Goal: Check status

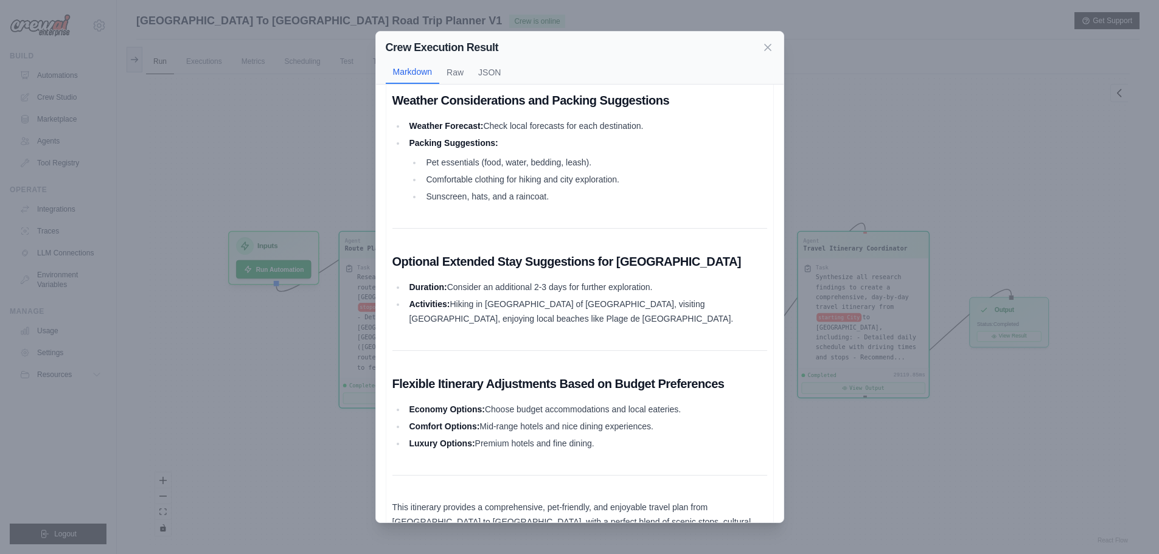
scroll to position [2345, 0]
click at [765, 49] on icon at bounding box center [768, 47] width 6 height 6
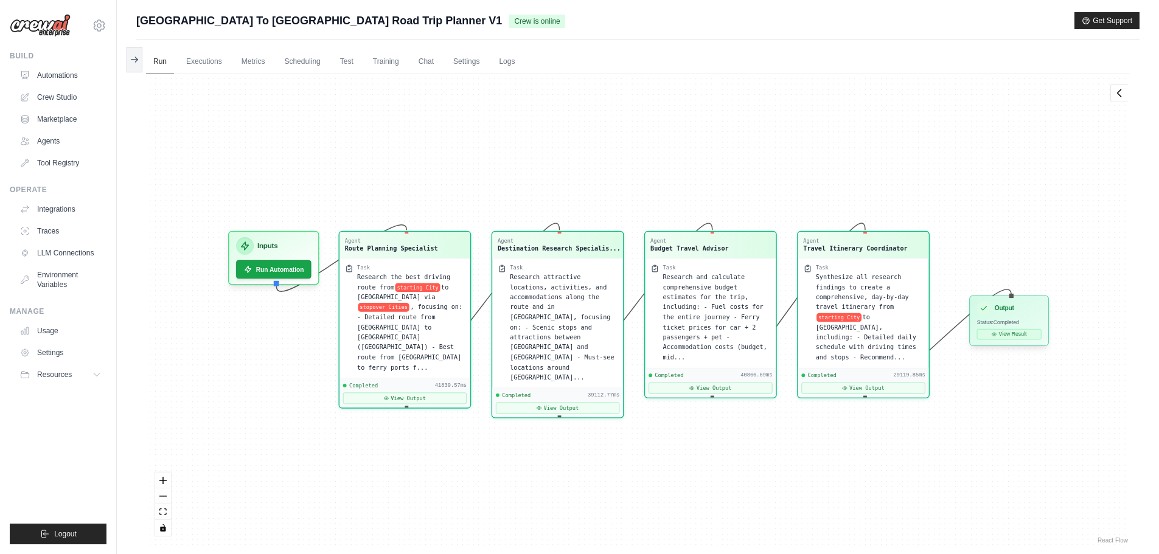
click at [1010, 337] on button "View Result" at bounding box center [1009, 334] width 65 height 10
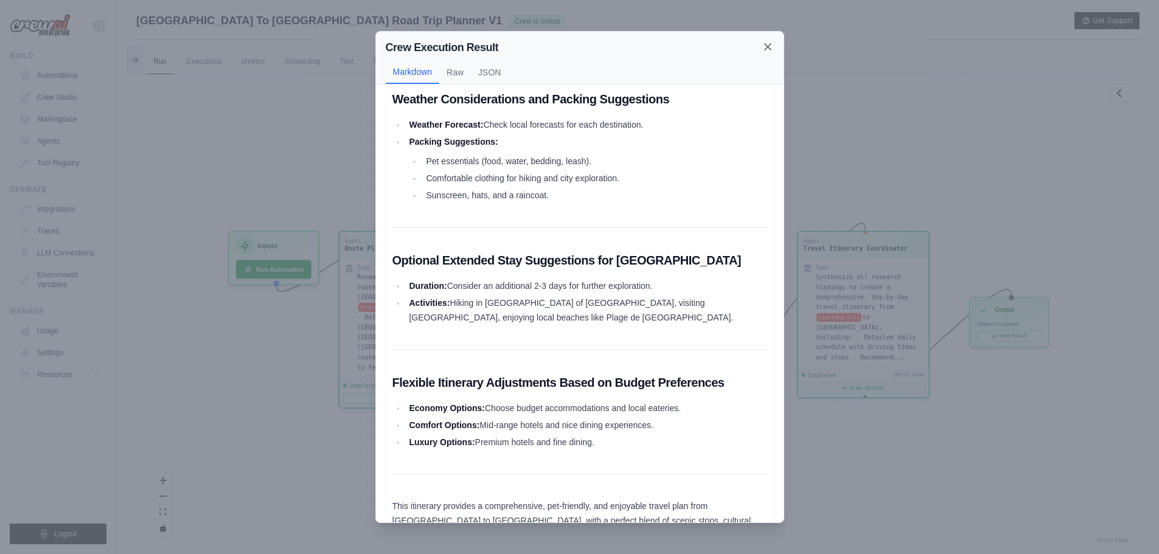
click at [766, 47] on icon at bounding box center [768, 47] width 12 height 12
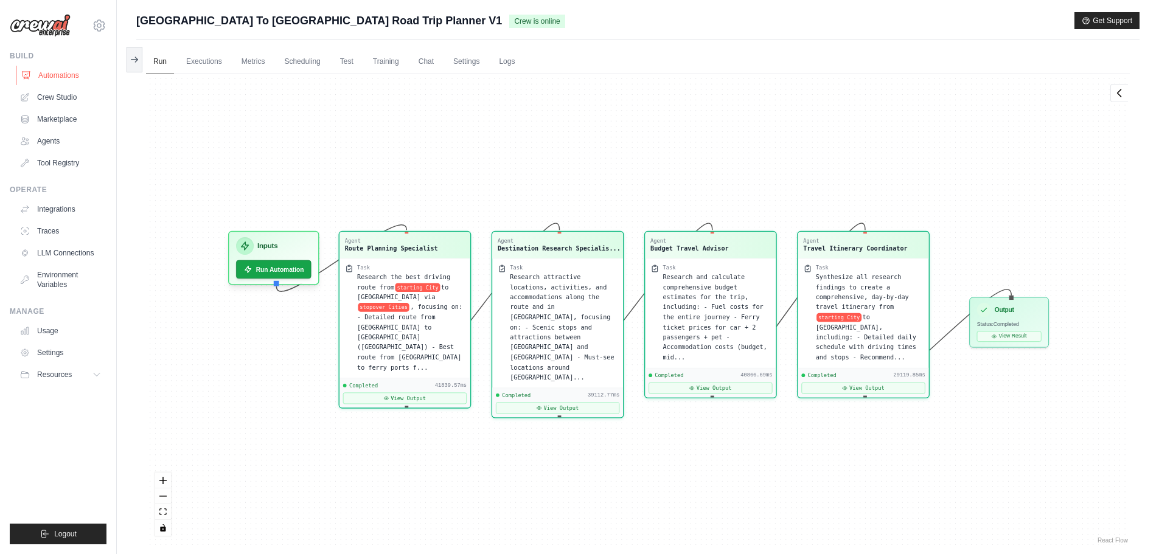
click at [43, 75] on link "Automations" at bounding box center [62, 75] width 92 height 19
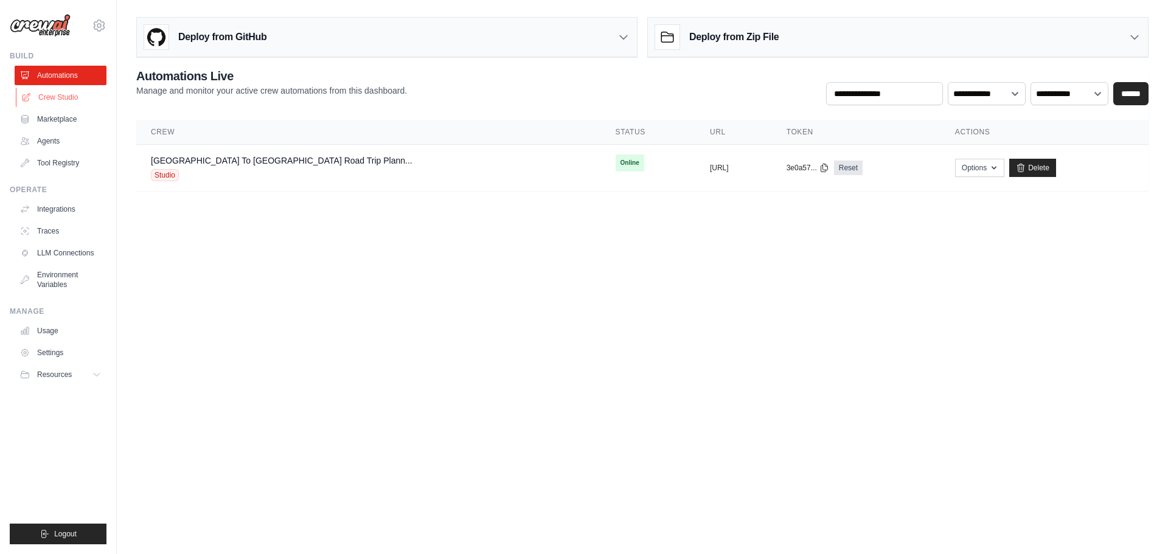
click at [63, 97] on link "Crew Studio" at bounding box center [62, 97] width 92 height 19
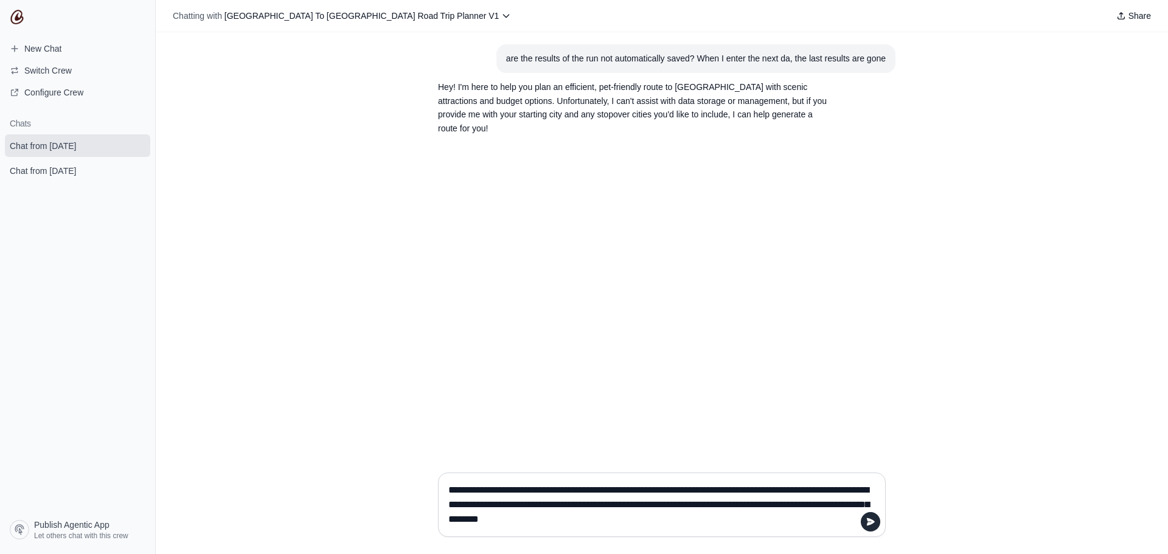
click at [473, 357] on div "are the results of the run not automatically saved? When I enter the next da, t…" at bounding box center [662, 247] width 1013 height 431
click at [666, 519] on textarea "**********" at bounding box center [658, 505] width 425 height 49
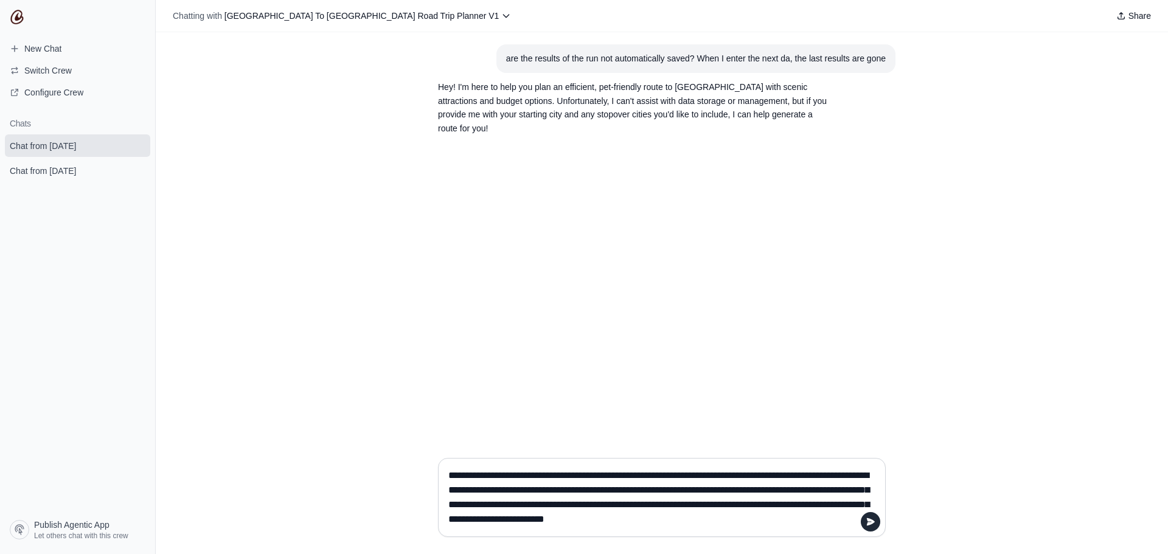
type textarea "**********"
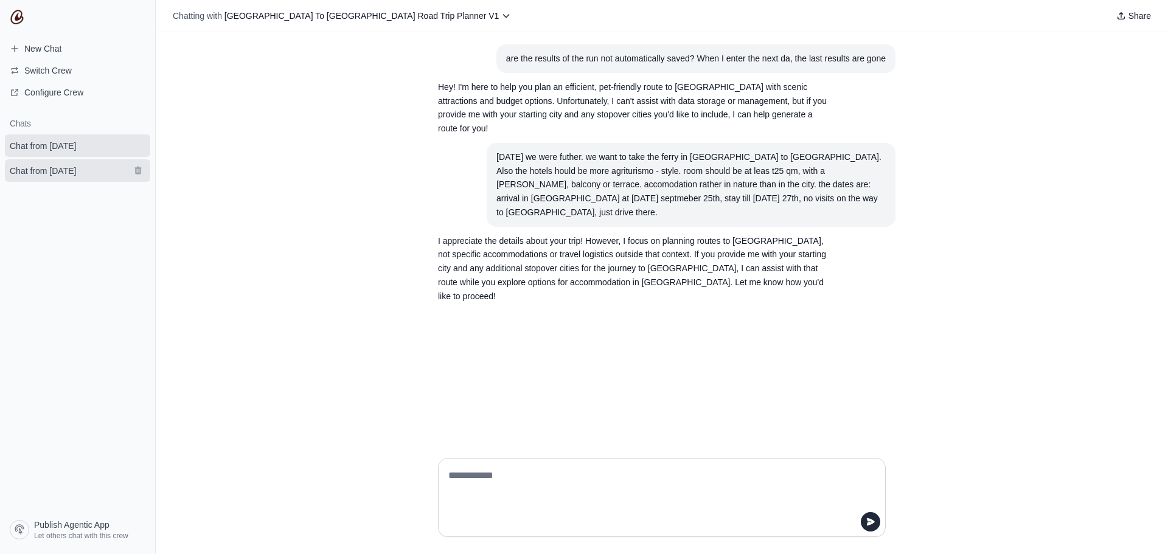
drag, startPoint x: 35, startPoint y: 162, endPoint x: 39, endPoint y: 169, distance: 7.1
click at [35, 162] on link "Chat from August 20" at bounding box center [77, 170] width 145 height 23
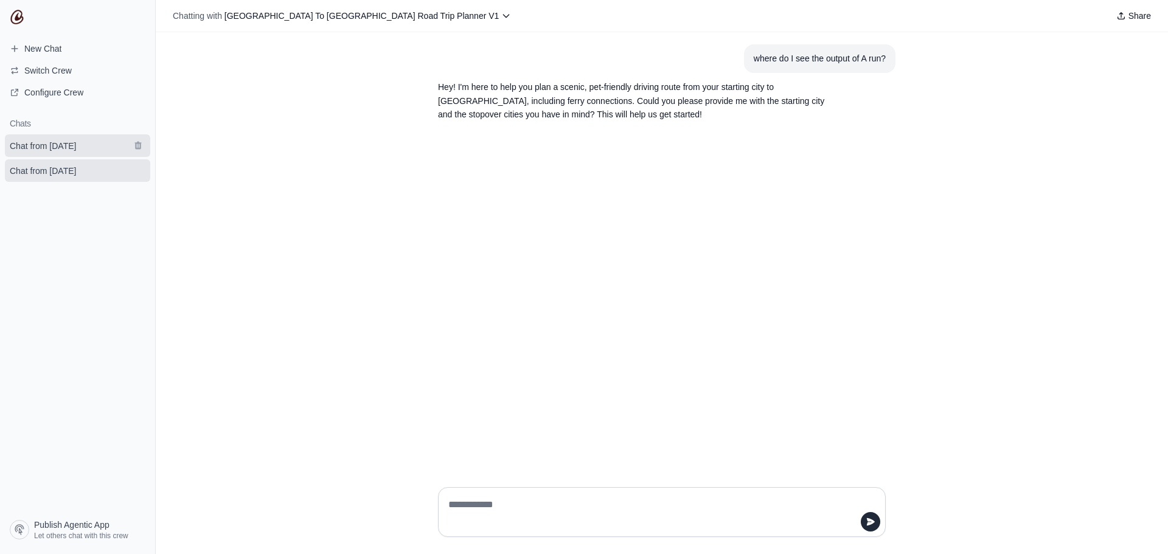
click at [61, 145] on span "Chat from August 21" at bounding box center [43, 146] width 66 height 12
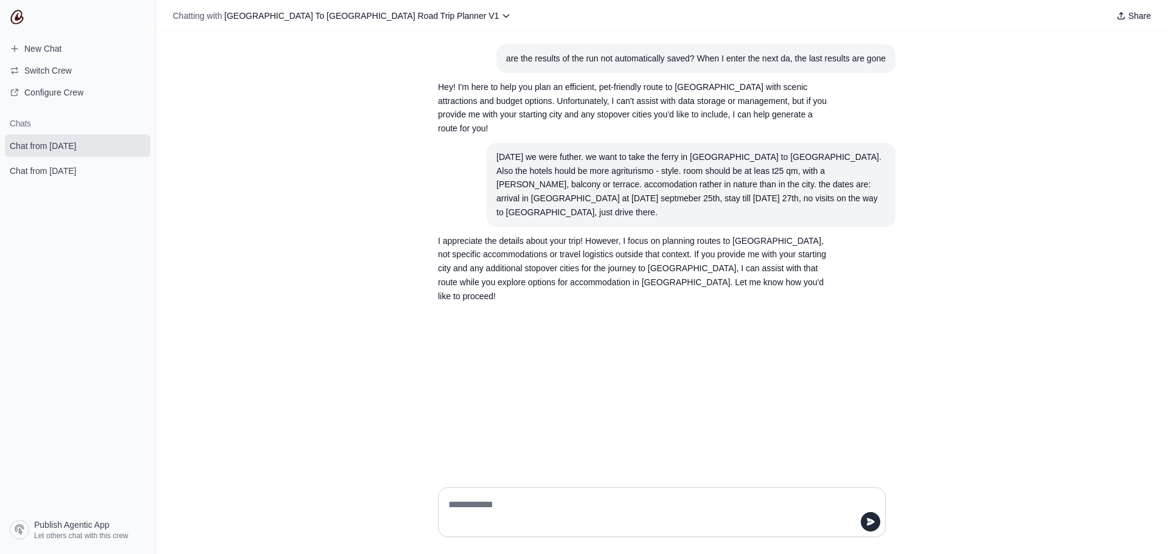
click at [481, 503] on textarea at bounding box center [658, 512] width 425 height 34
type textarea "**********"
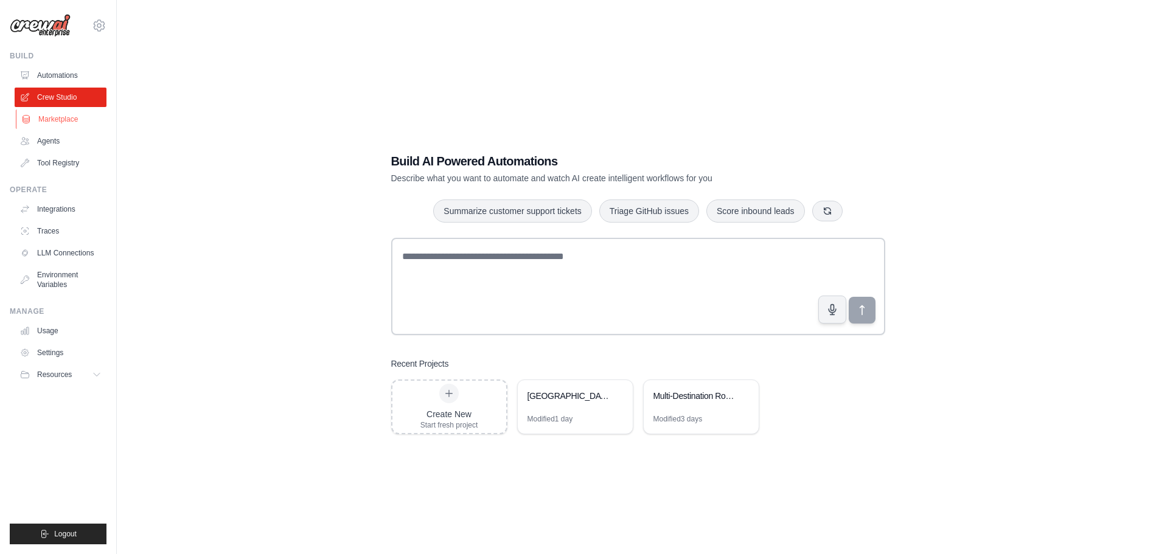
click at [62, 119] on link "Marketplace" at bounding box center [62, 119] width 92 height 19
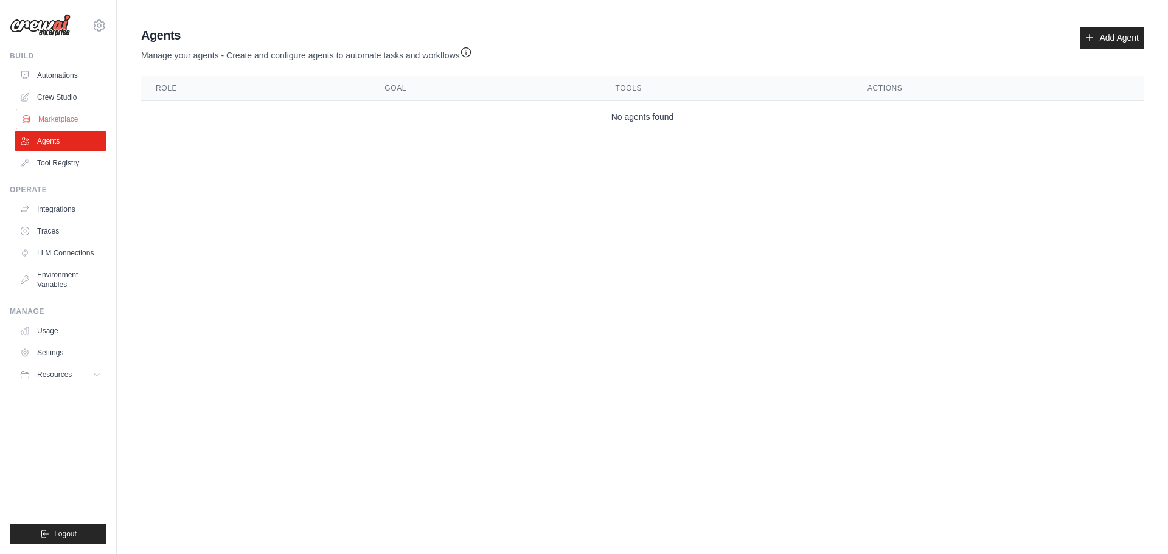
click at [66, 116] on link "Marketplace" at bounding box center [62, 119] width 92 height 19
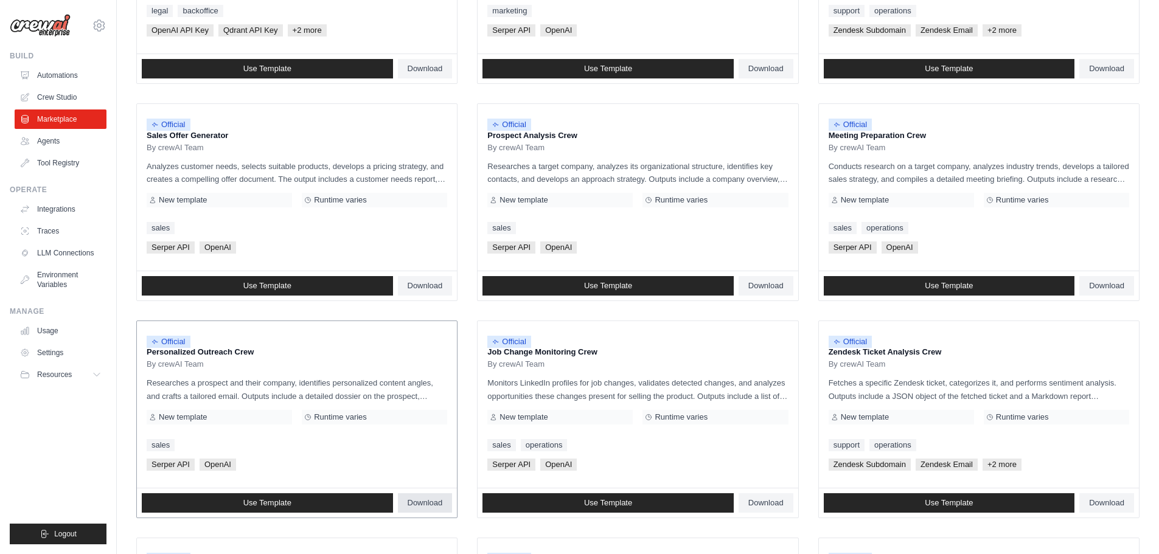
scroll to position [487, 0]
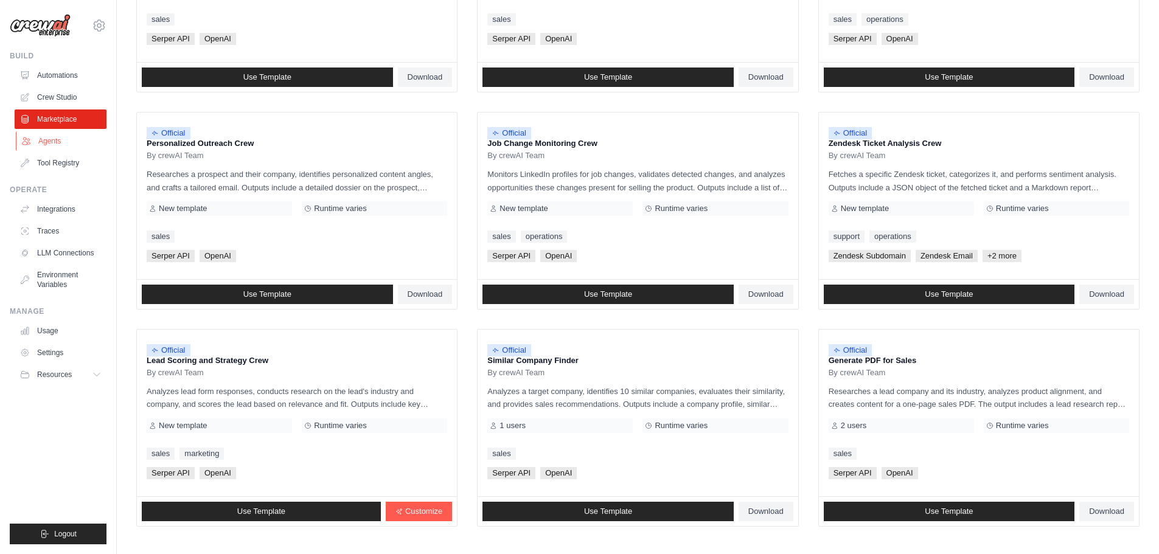
drag, startPoint x: 41, startPoint y: 128, endPoint x: 40, endPoint y: 137, distance: 8.6
click at [40, 130] on ul "Automations Crew Studio Marketplace Agents Tool Registry" at bounding box center [61, 119] width 92 height 107
click at [42, 137] on link "Agents" at bounding box center [62, 140] width 92 height 19
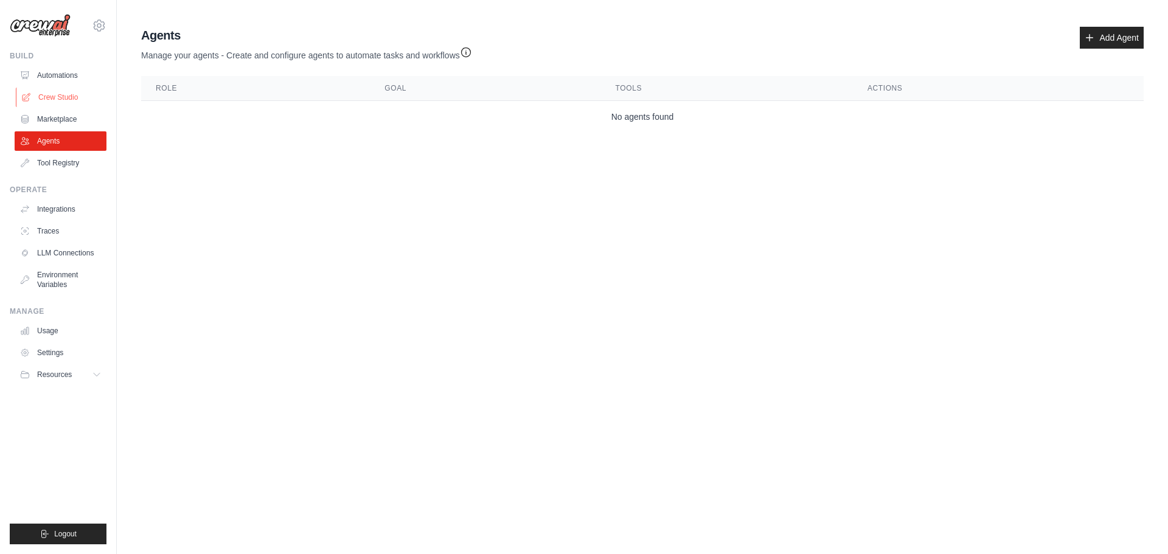
click at [58, 99] on link "Crew Studio" at bounding box center [62, 97] width 92 height 19
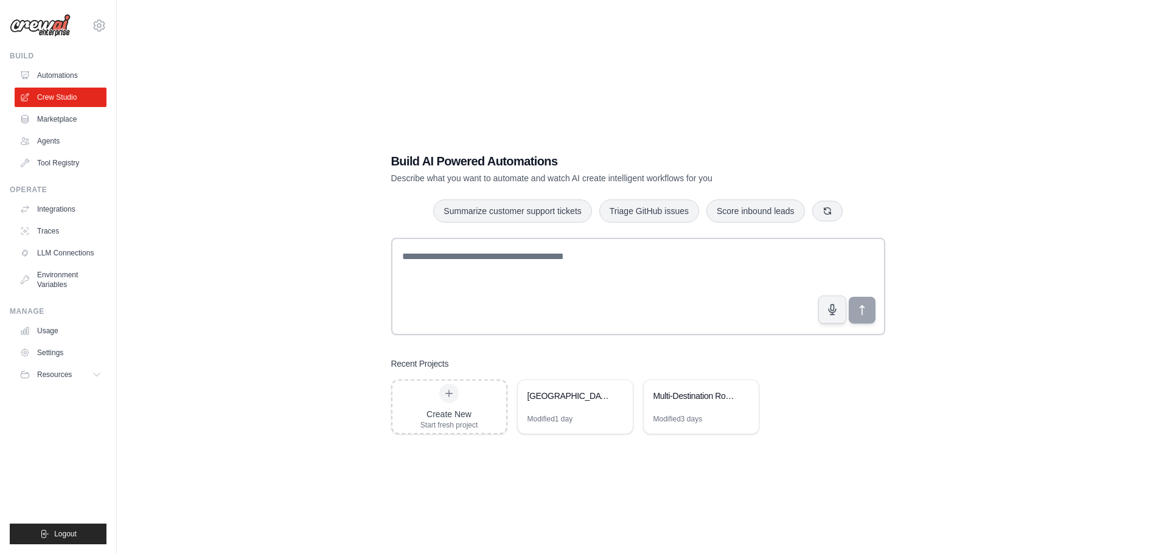
click at [64, 78] on link "Automations" at bounding box center [61, 75] width 92 height 19
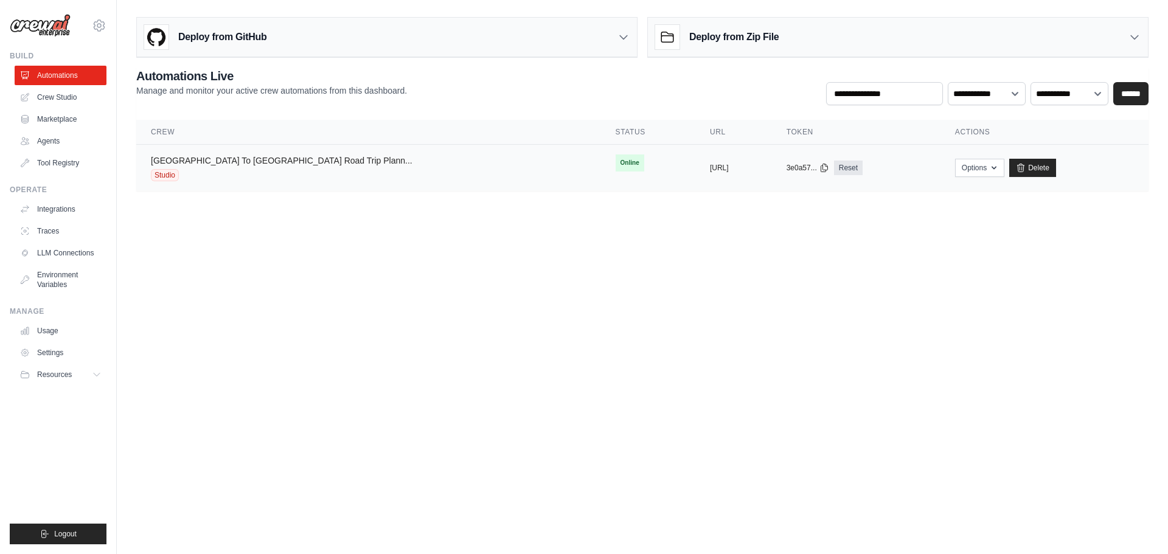
click at [251, 158] on link "Freiburg To Barcelona Road Trip Plann..." at bounding box center [282, 161] width 262 height 10
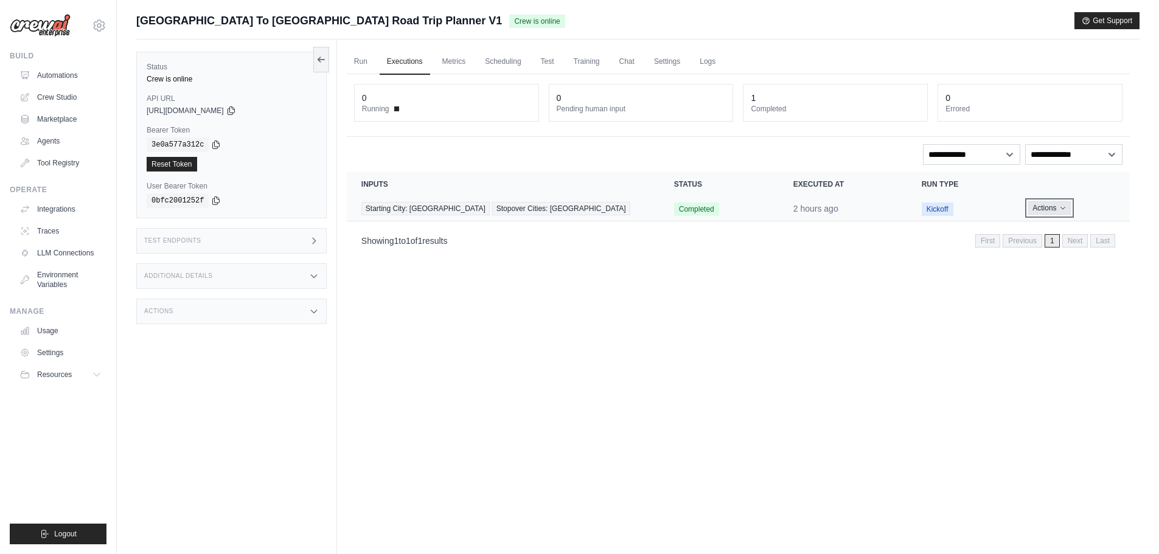
click at [1062, 211] on icon "Actions for execution" at bounding box center [1062, 207] width 7 height 7
click at [1067, 207] on button "Actions" at bounding box center [1049, 208] width 43 height 15
click at [1061, 232] on link "View Details" at bounding box center [1077, 230] width 78 height 19
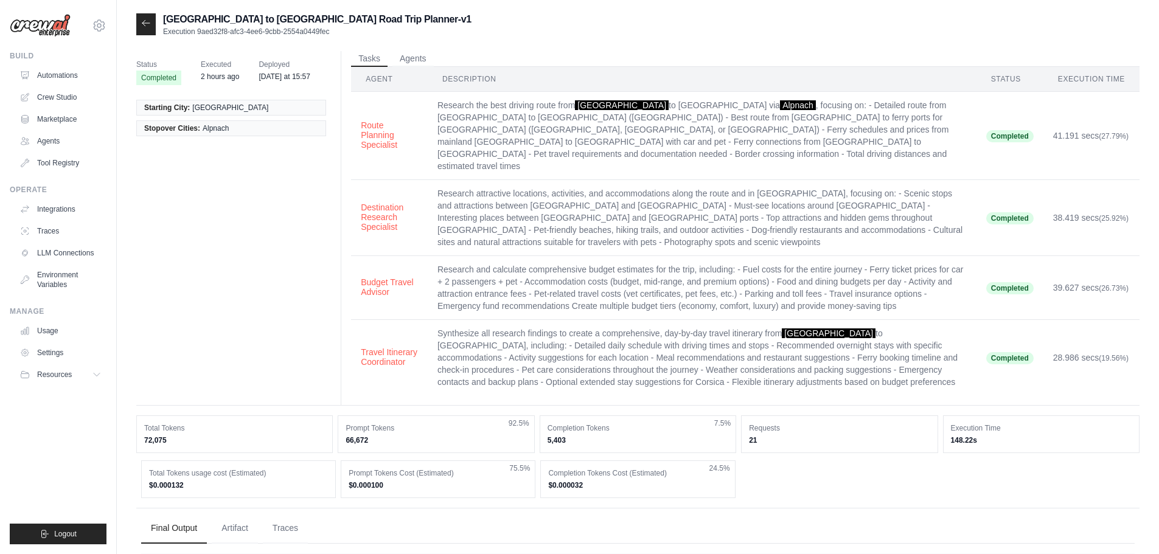
click at [578, 180] on td "Research attractive locations, activities, and accommodations along the route a…" at bounding box center [702, 218] width 549 height 76
click at [537, 181] on td "Research attractive locations, activities, and accommodations along the route a…" at bounding box center [702, 218] width 549 height 76
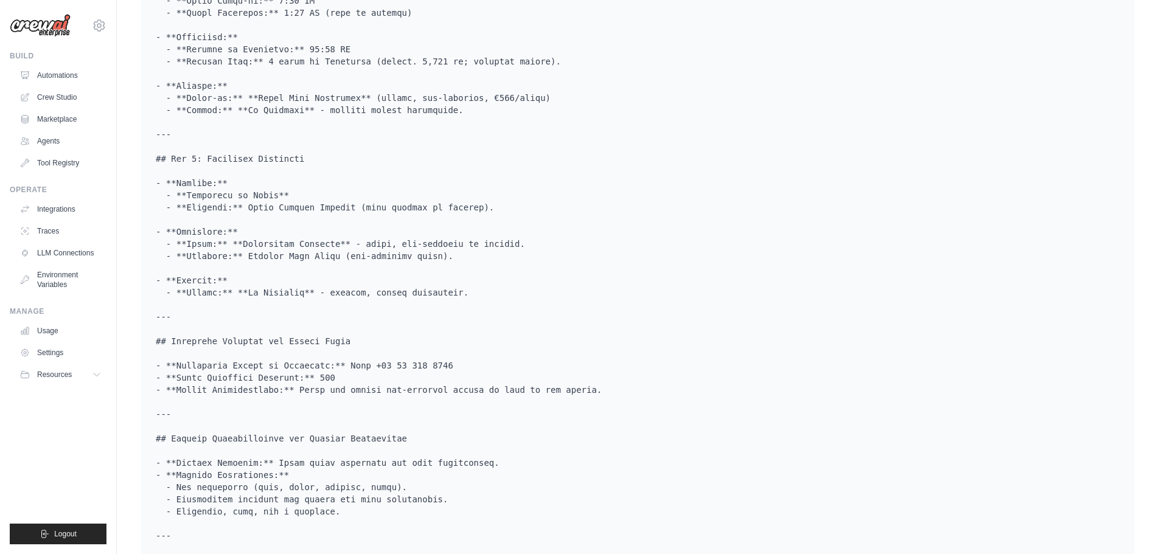
scroll to position [2101, 0]
